Goal: Go to known website: Access a specific website the user already knows

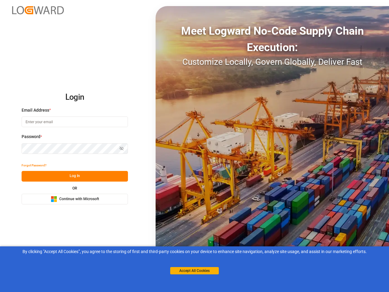
click at [194, 146] on div "Meet Logward No-Code Supply Chain Execution: Customize Locally, Govern Globally…" at bounding box center [272, 146] width 233 height 280
click at [38, 10] on img at bounding box center [38, 10] width 52 height 8
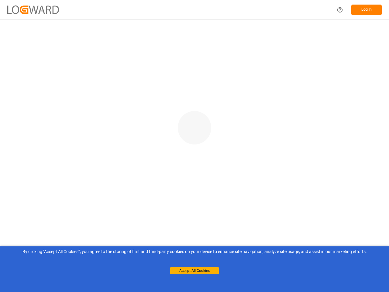
click at [34, 165] on main at bounding box center [194, 153] width 389 height 269
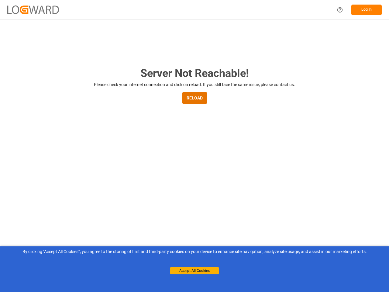
click at [75, 176] on main "Server Not Reachable! Please check your internet connection and click on reload…" at bounding box center [194, 199] width 389 height 269
click at [75, 199] on main "Server Not Reachable! Please check your internet connection and click on reload…" at bounding box center [194, 199] width 389 height 269
click at [194, 270] on button "Accept All Cookies" at bounding box center [194, 270] width 49 height 7
